Goal: Task Accomplishment & Management: Manage account settings

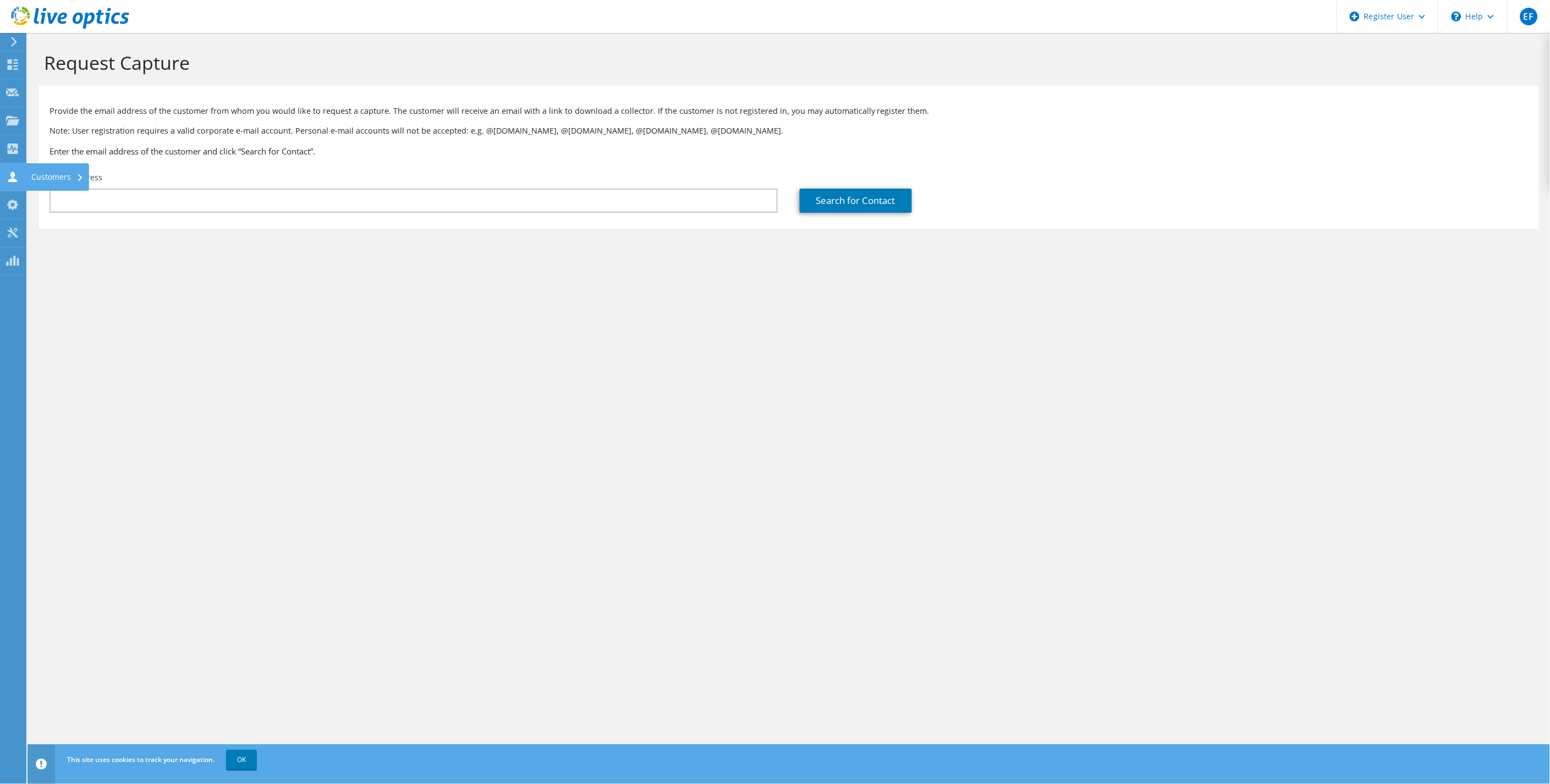
click at [14, 173] on use at bounding box center [13, 176] width 9 height 10
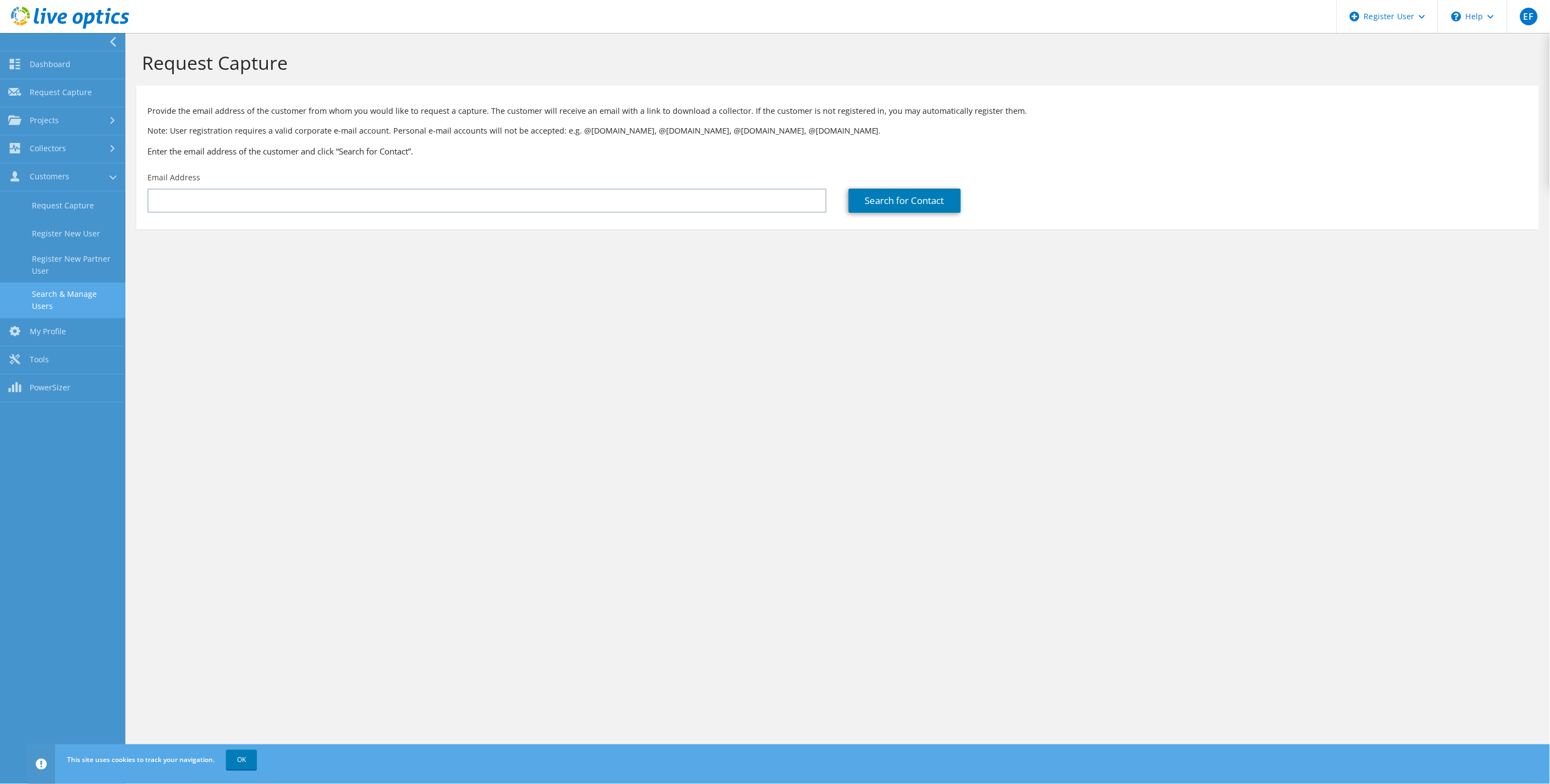
click at [56, 286] on link "Search & Manage Users" at bounding box center [62, 300] width 125 height 35
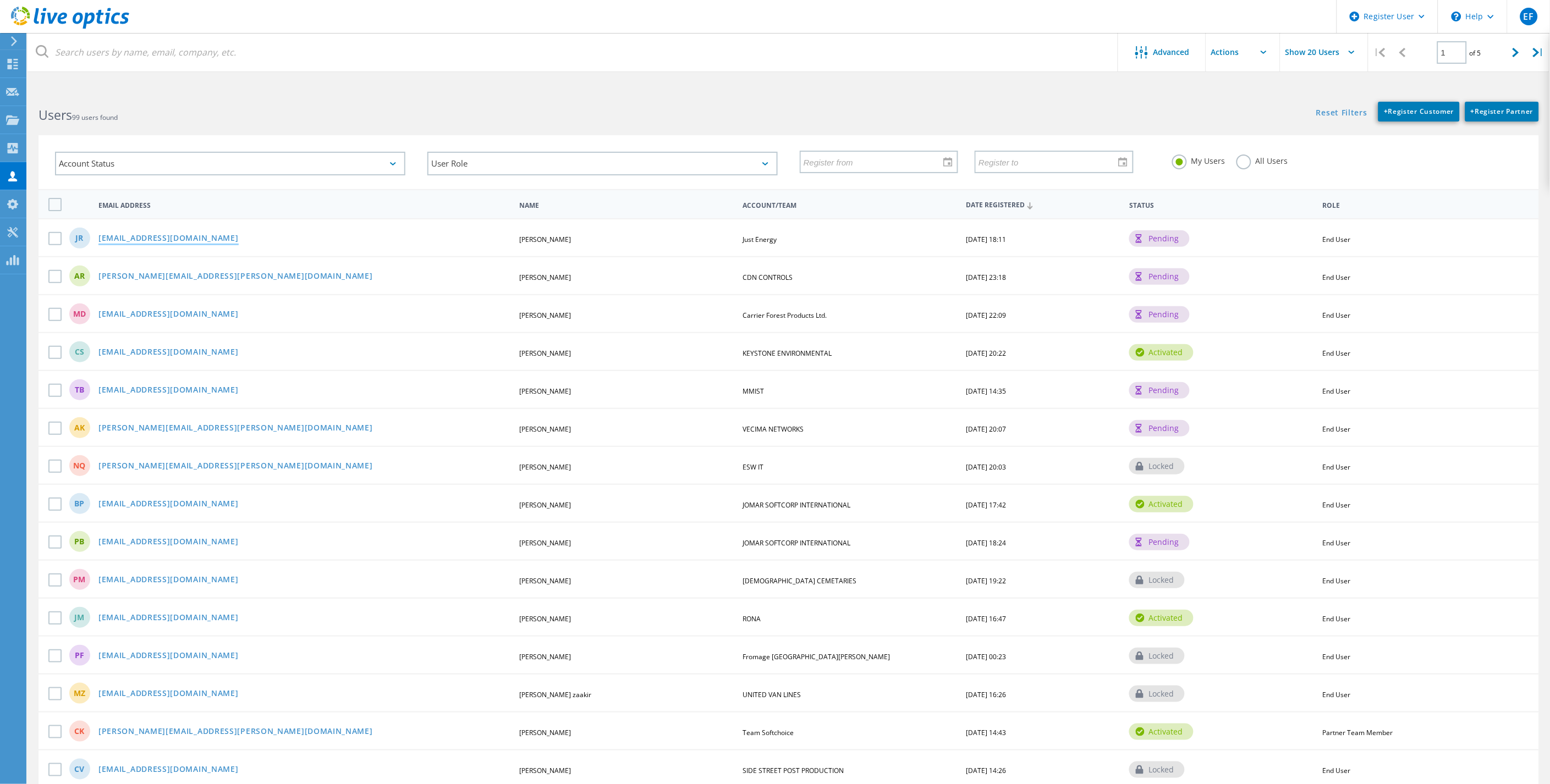
click at [189, 238] on link "[EMAIL_ADDRESS][DOMAIN_NAME]" at bounding box center [169, 238] width 140 height 9
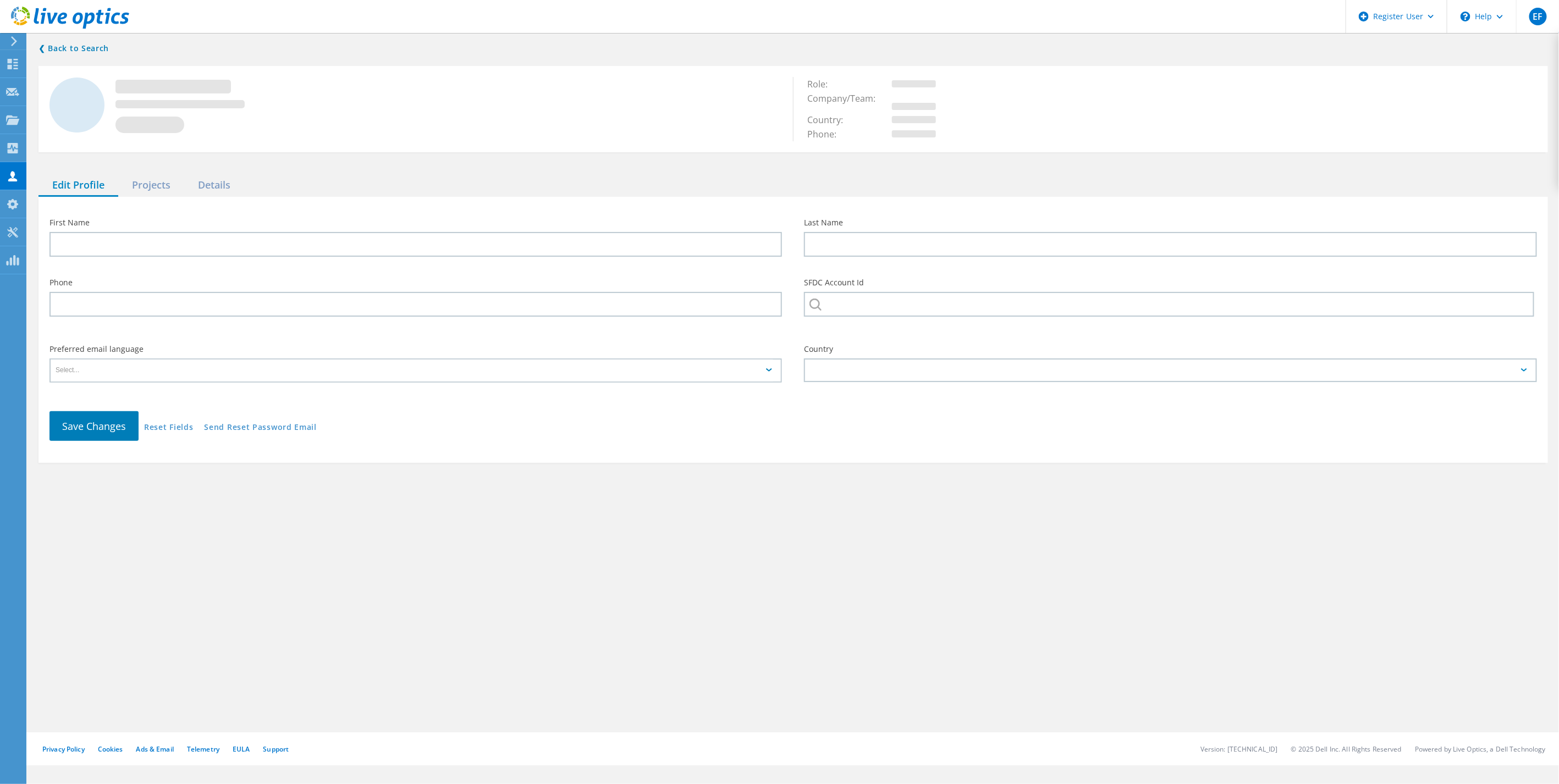
type input "[PERSON_NAME]"
type input "Just Energy"
type input "English"
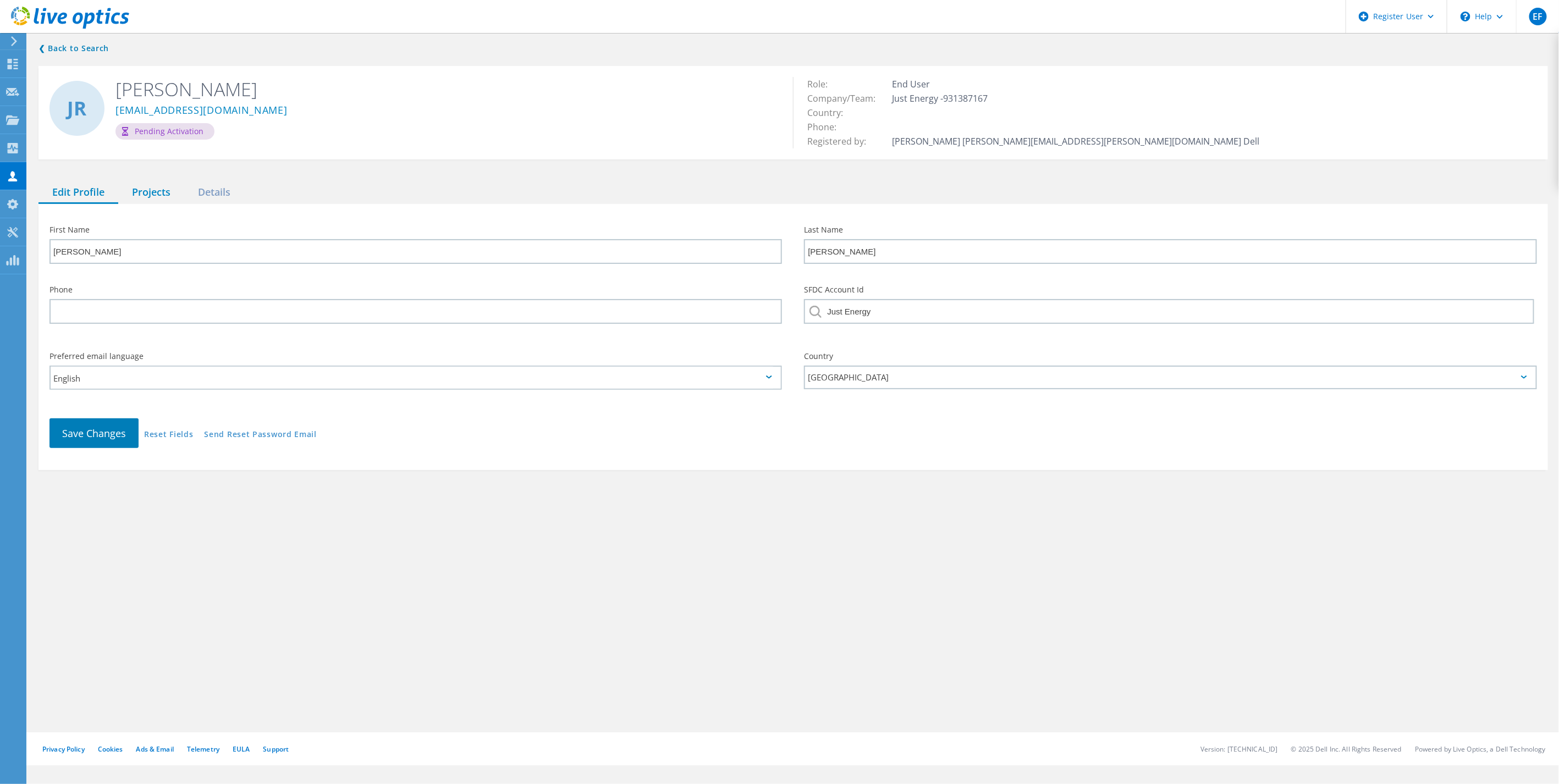
click at [168, 200] on div "Projects" at bounding box center [151, 192] width 66 height 22
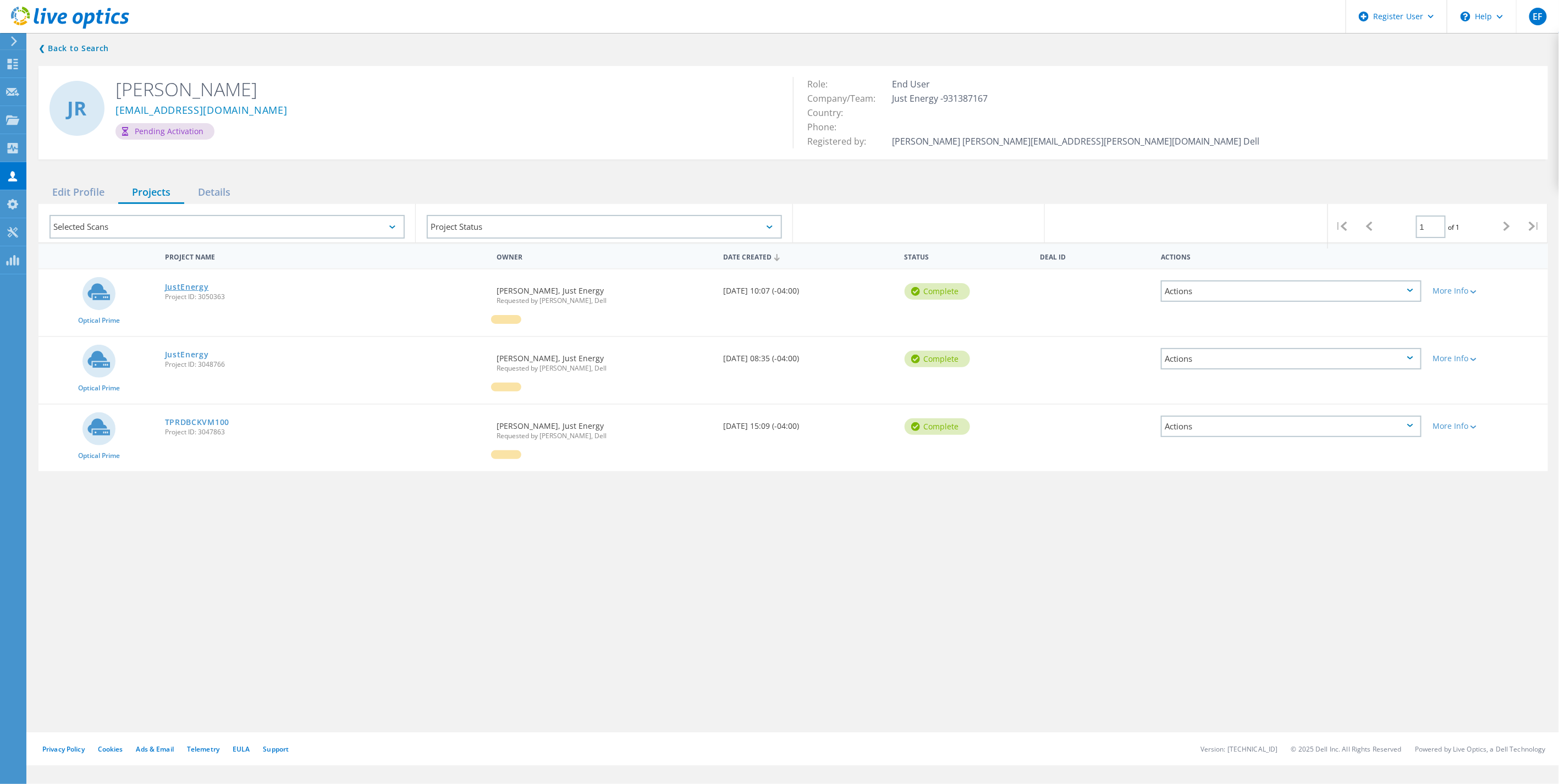
click at [193, 289] on link "JustEnergy" at bounding box center [187, 287] width 44 height 8
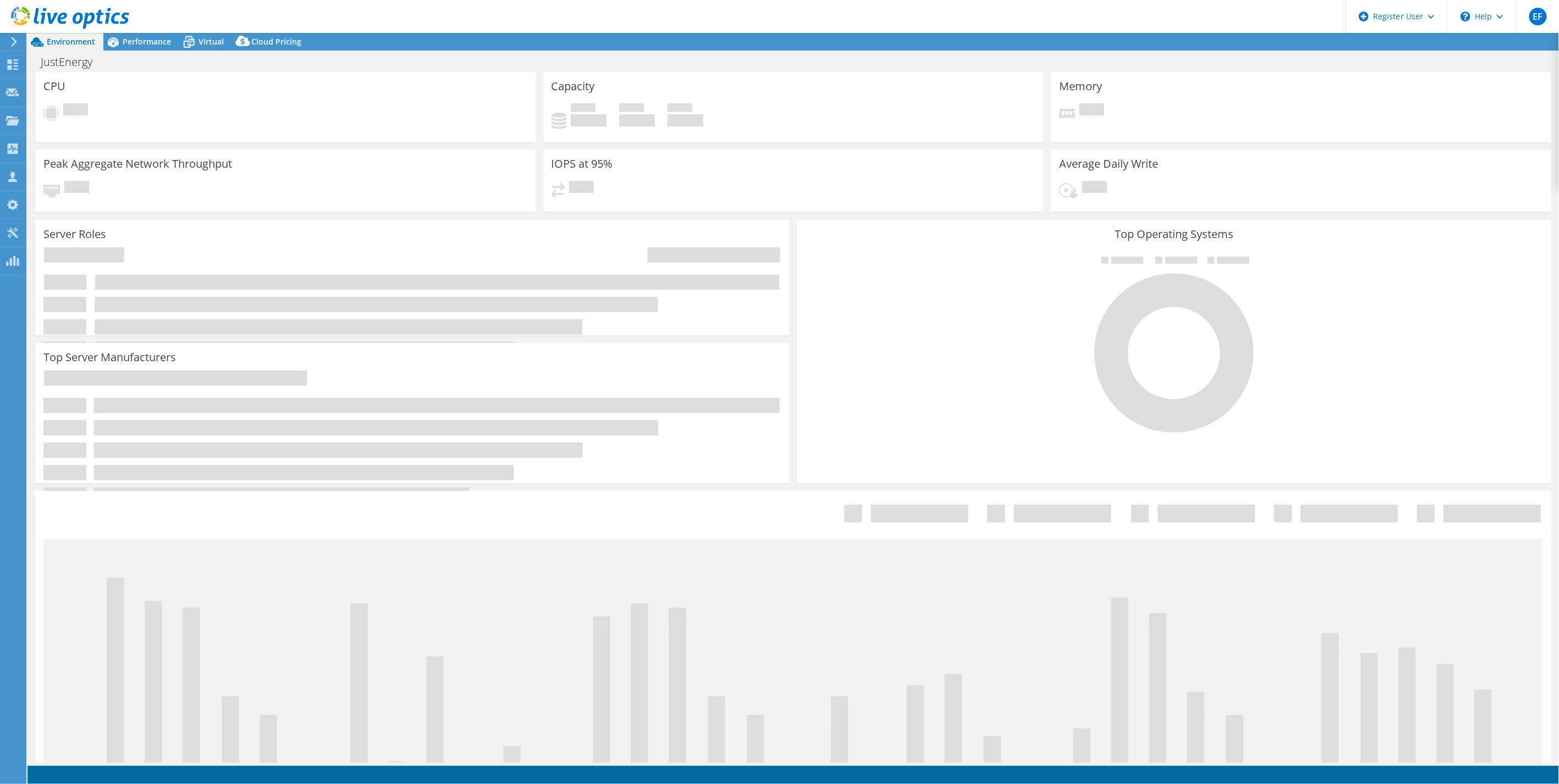
select select "USD"
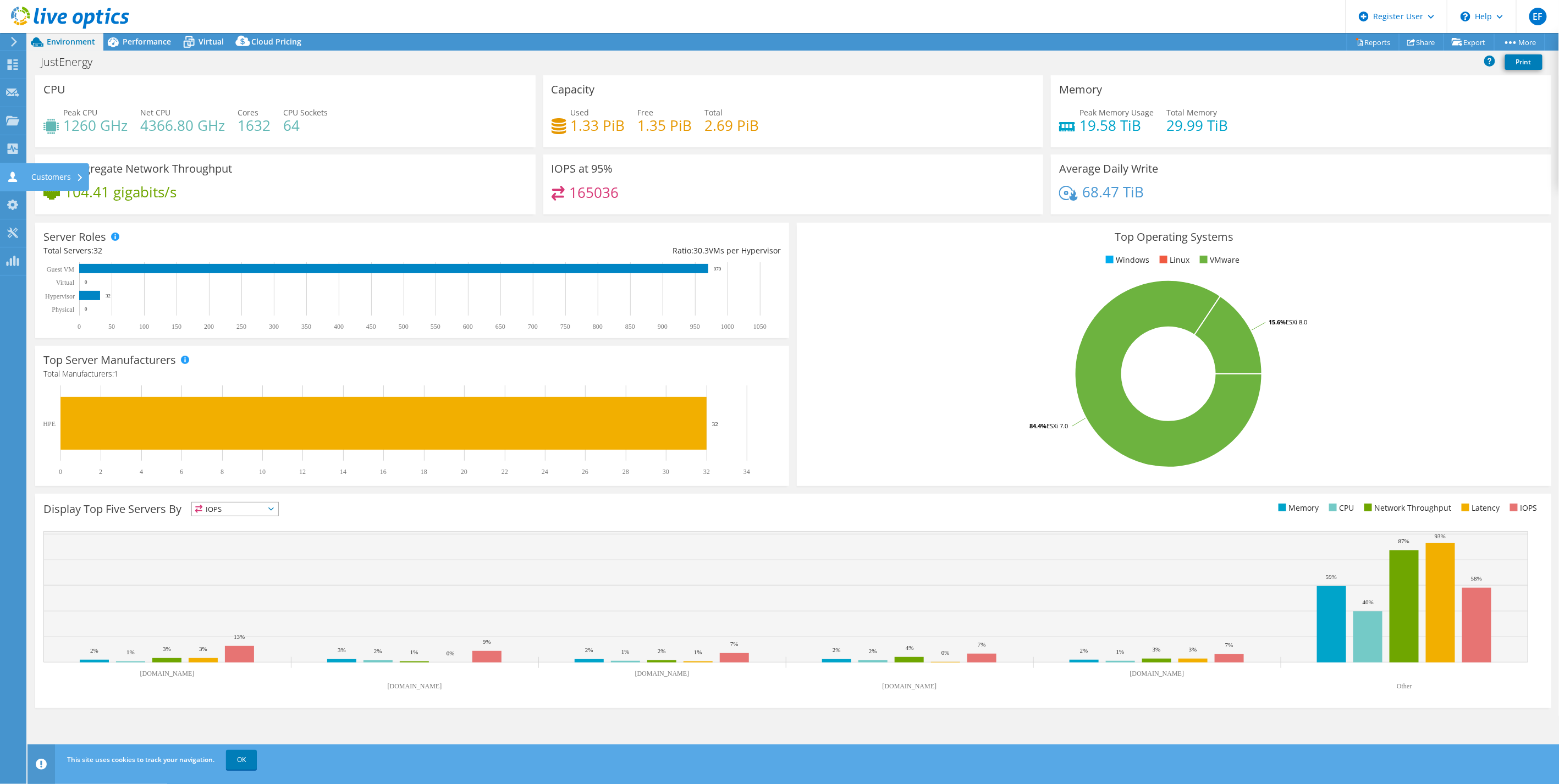
click at [15, 177] on icon at bounding box center [13, 176] width 13 height 10
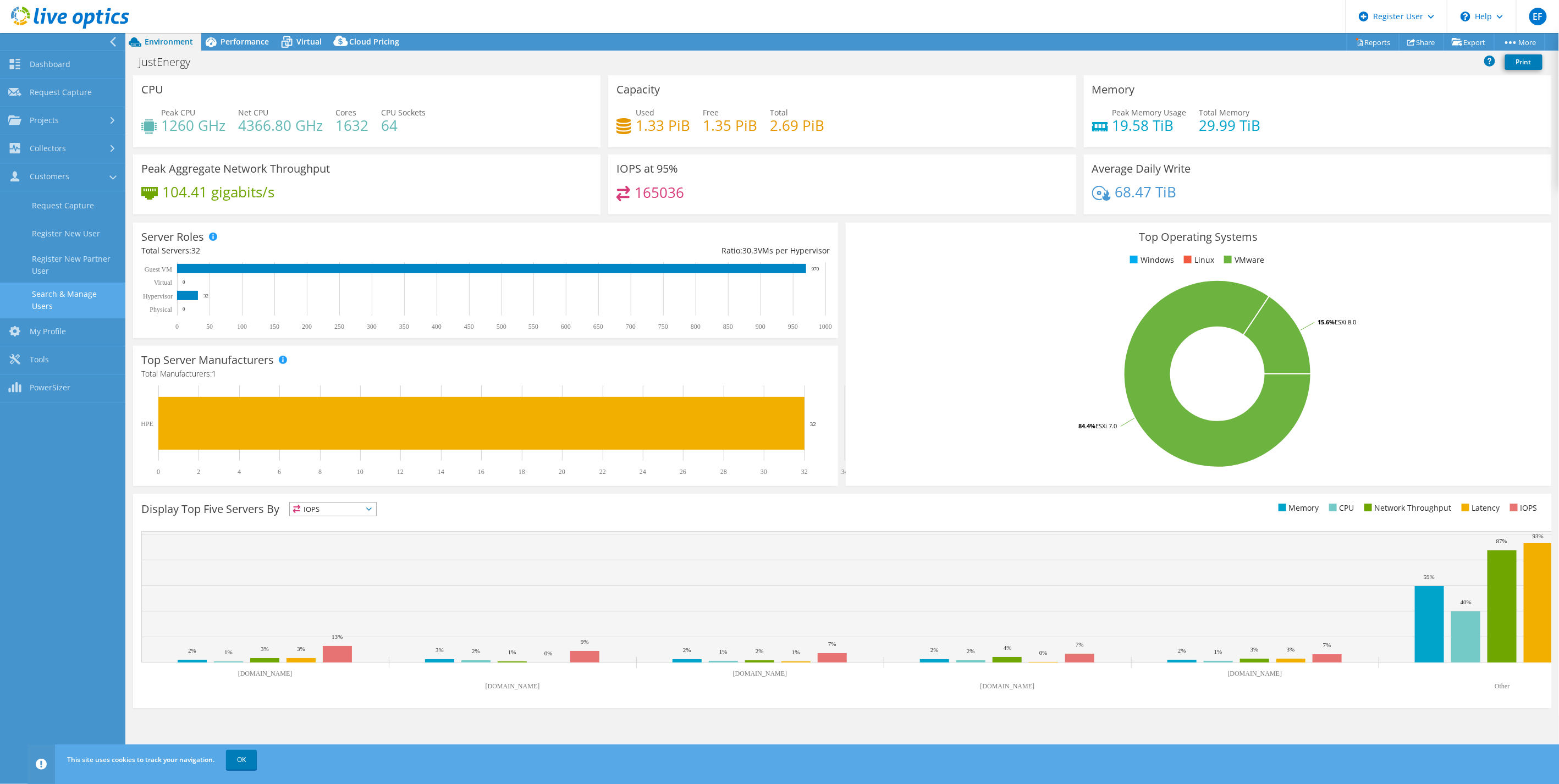
click at [71, 297] on link "Search & Manage Users" at bounding box center [62, 300] width 125 height 35
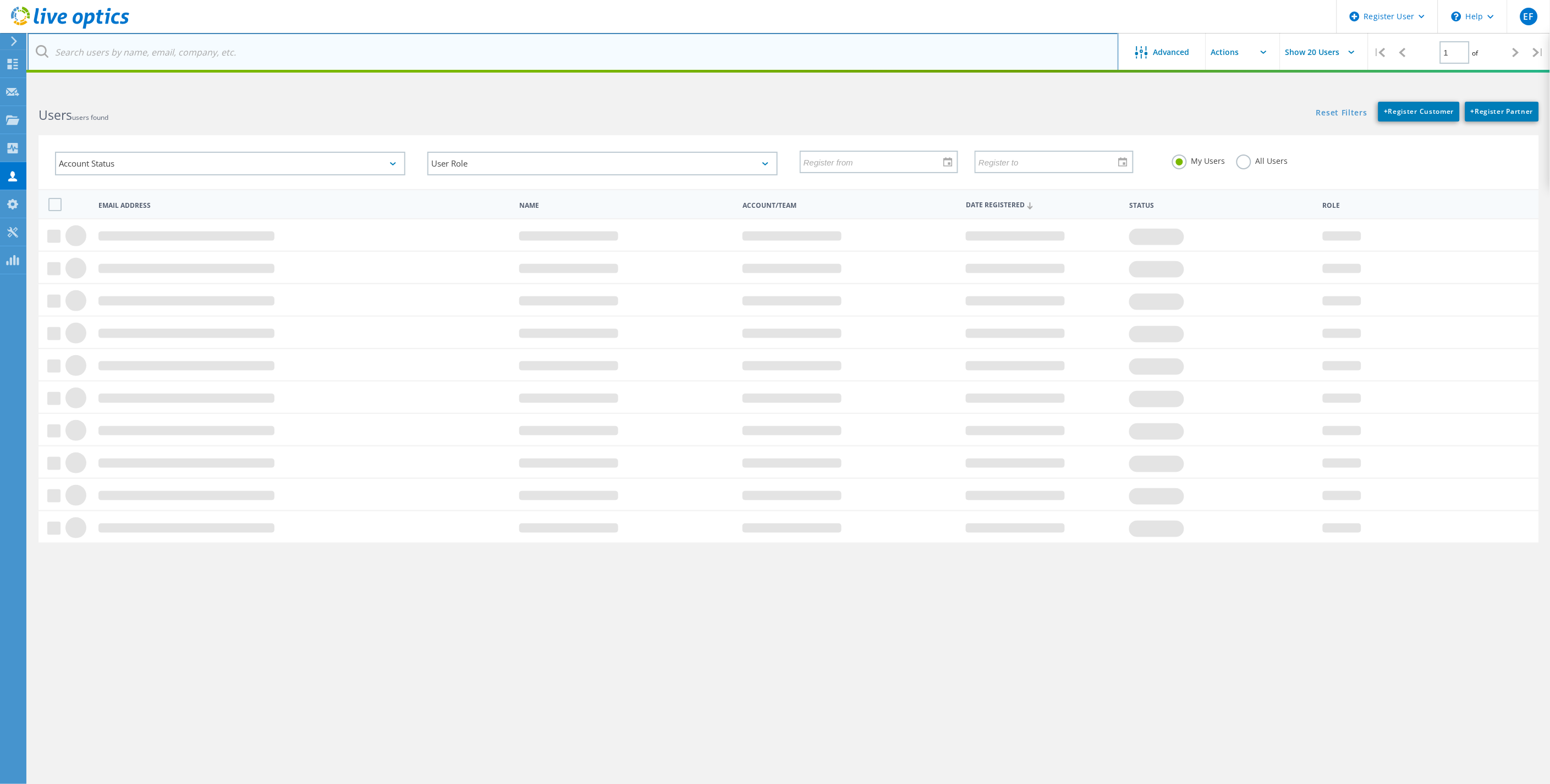
click at [288, 51] on input "text" at bounding box center [573, 53] width 1091 height 39
paste input "nmidgley@cartelsys.com"
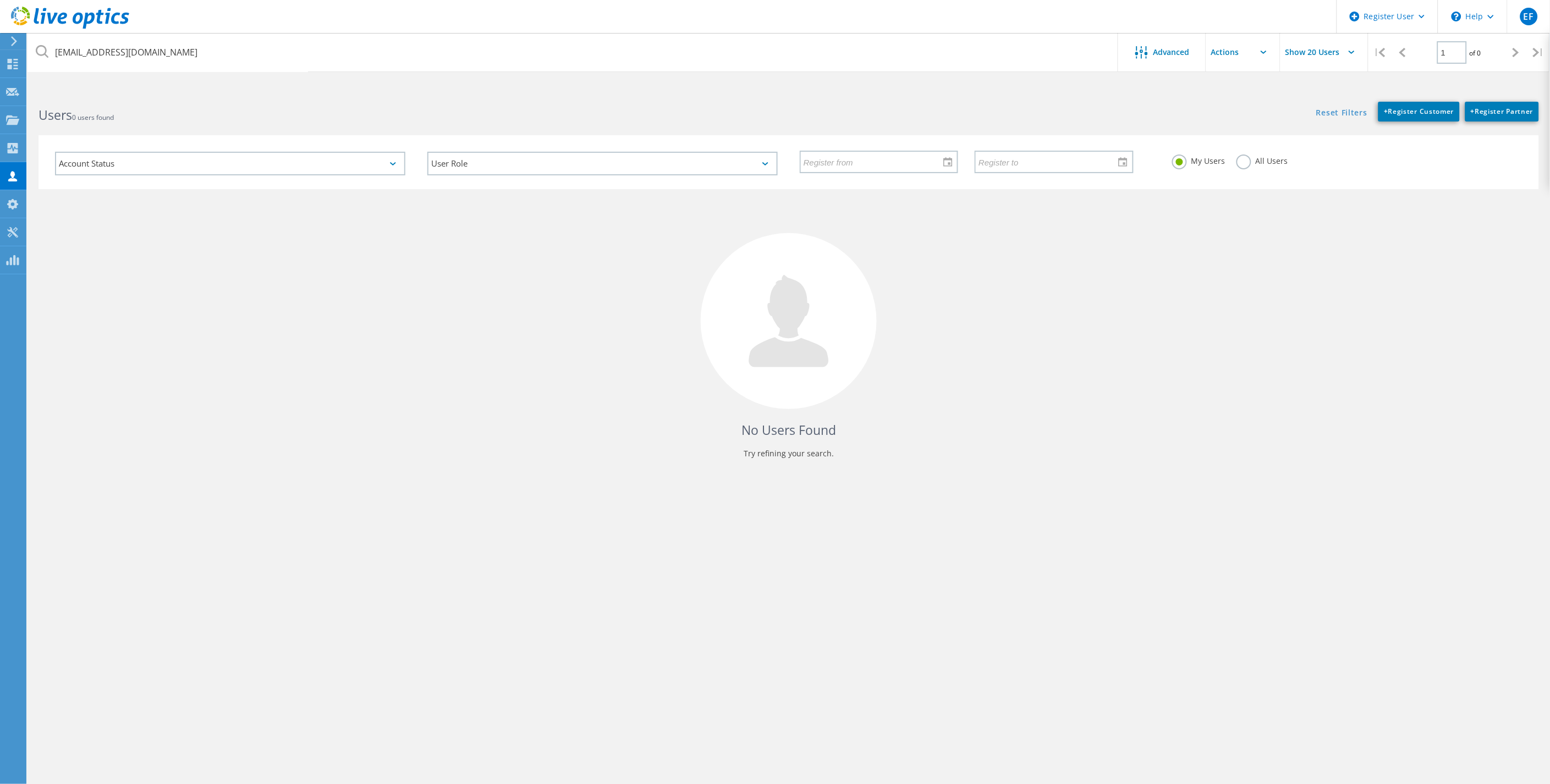
click at [1250, 156] on label "All Users" at bounding box center [1262, 159] width 51 height 10
click at [0, 0] on input "All Users" at bounding box center [0, 0] width 0 height 0
click at [1137, 418] on div "No Users Found Try refining your search." at bounding box center [789, 334] width 1500 height 290
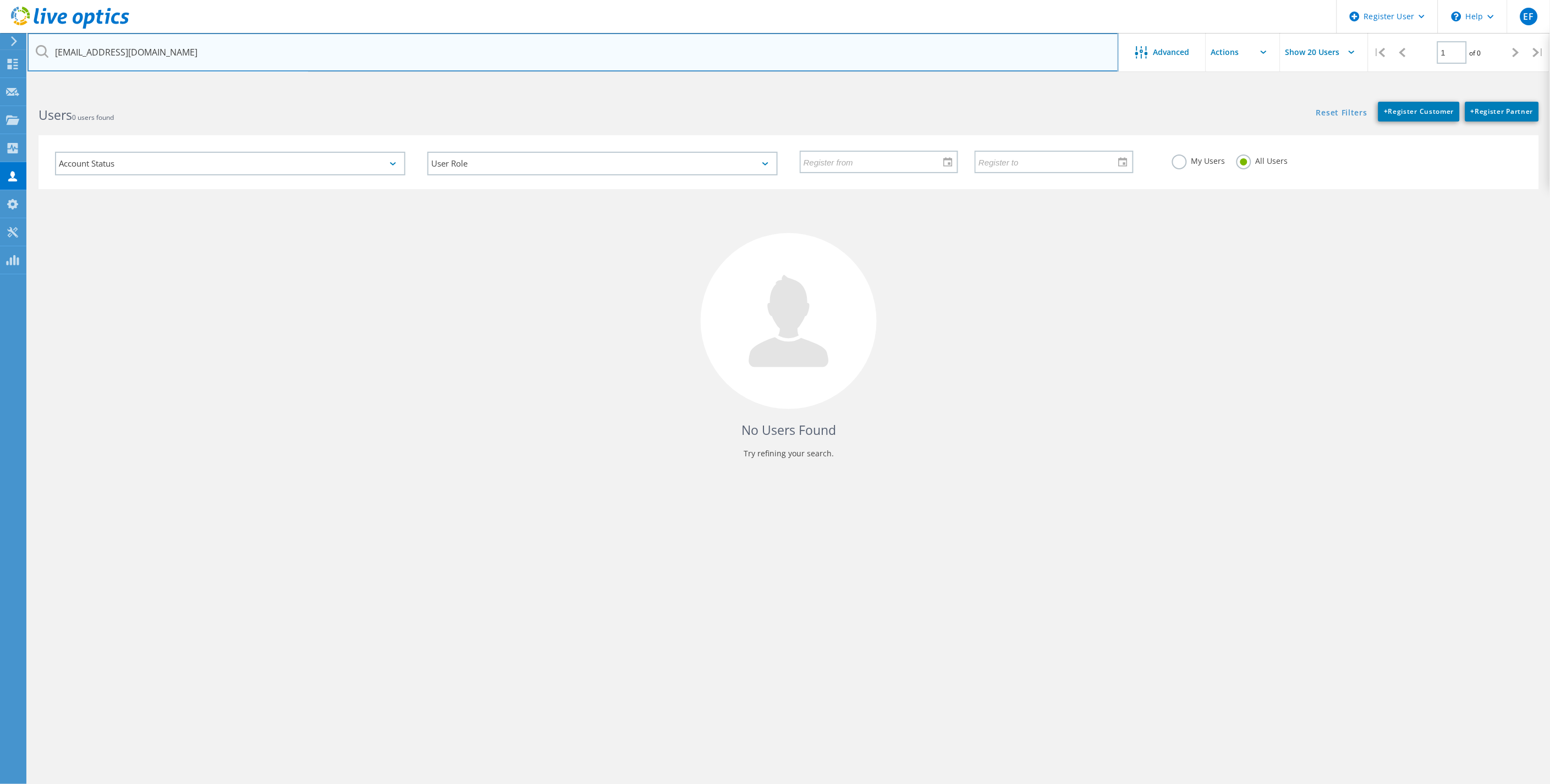
drag, startPoint x: 177, startPoint y: 51, endPoint x: -57, endPoint y: 59, distance: 234.1
click at [0, 59] on html "Register User \n Help Explore Helpful Articles Contact Support EF Dell User Ell…" at bounding box center [775, 413] width 1550 height 825
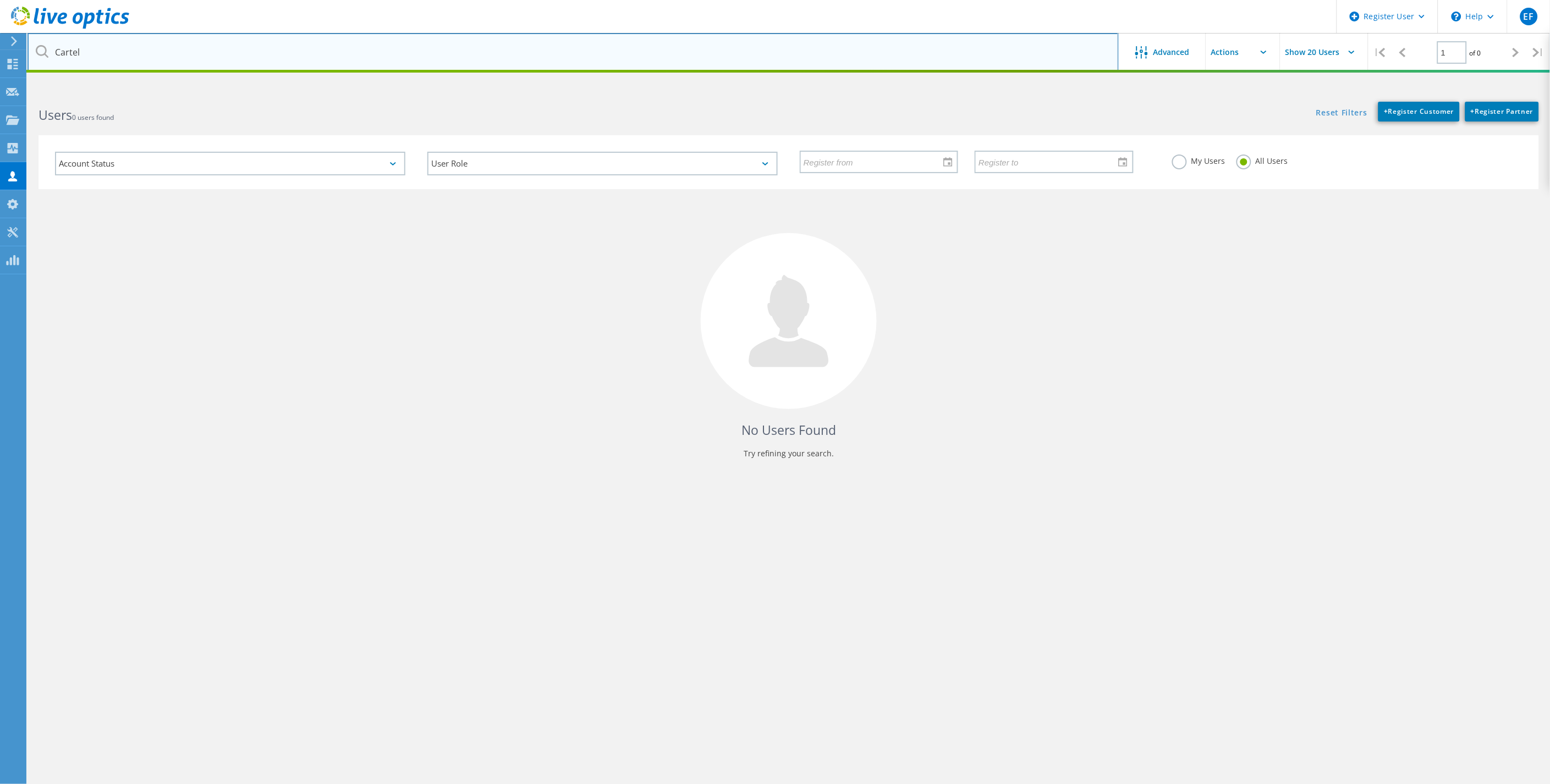
type input "Cartel"
